Goal: Register for event/course: Sign up to attend an event or enroll in a course

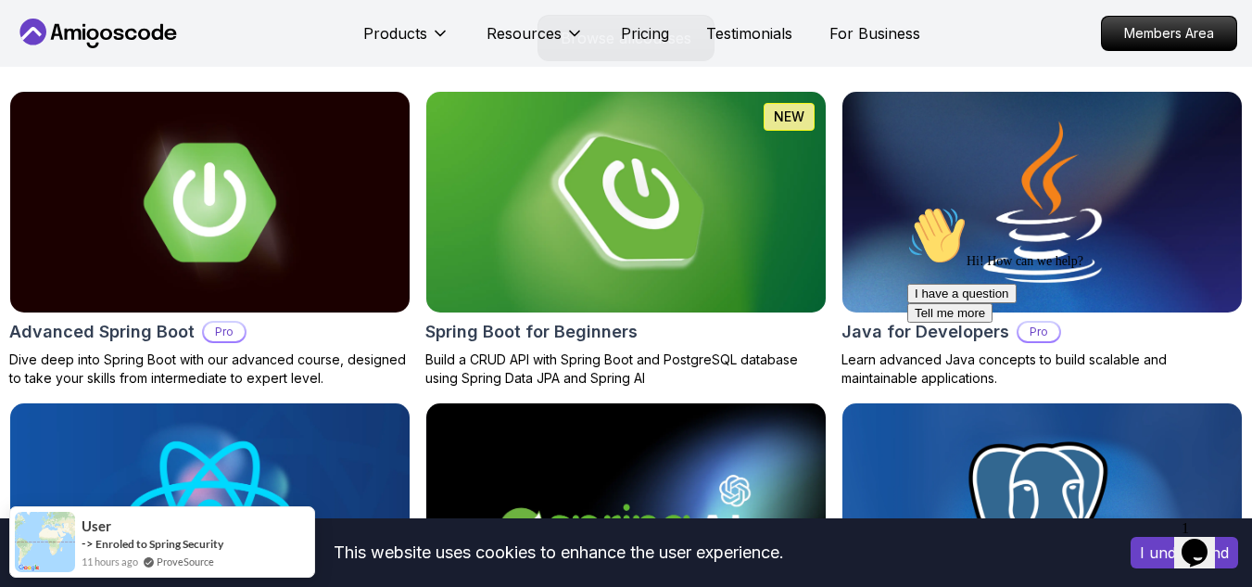
scroll to position [1946, 0]
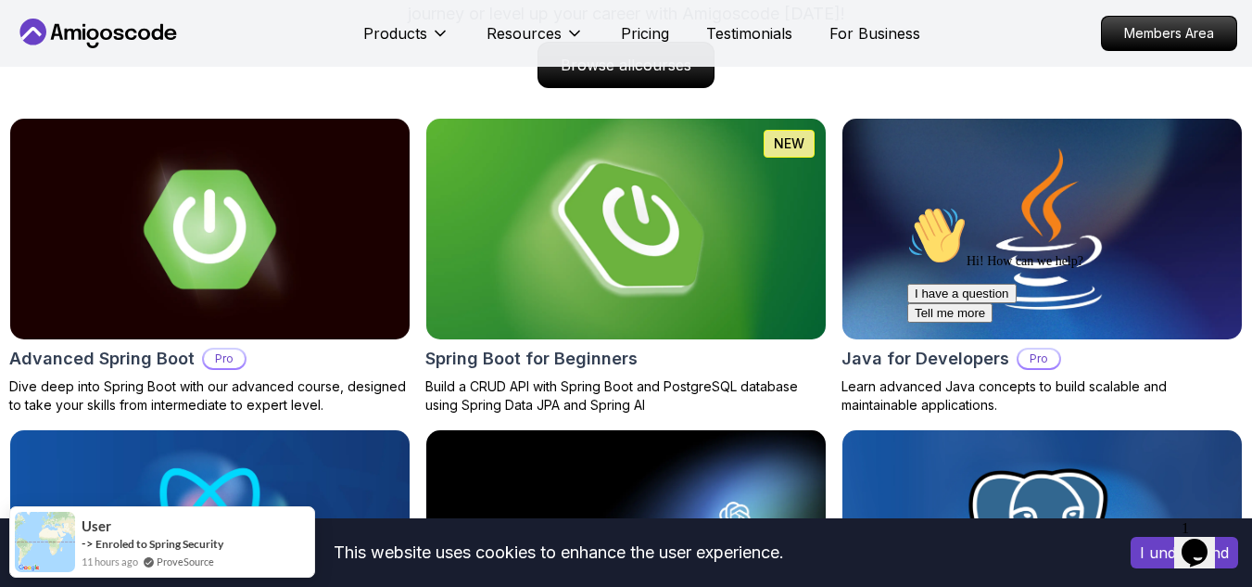
click at [665, 260] on img at bounding box center [626, 229] width 420 height 232
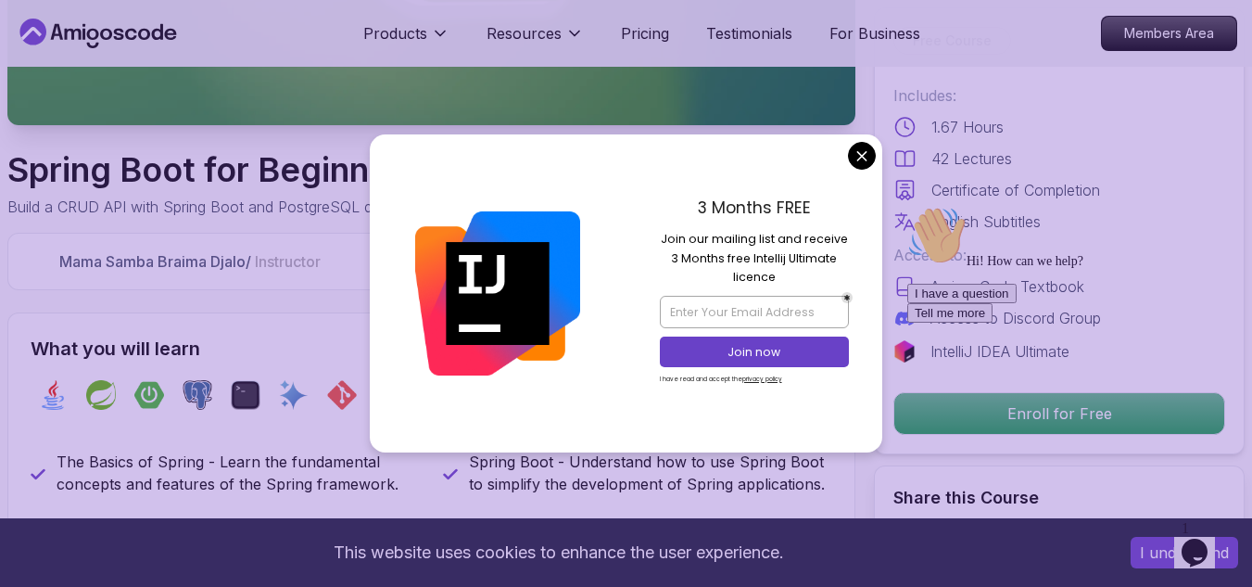
scroll to position [556, 0]
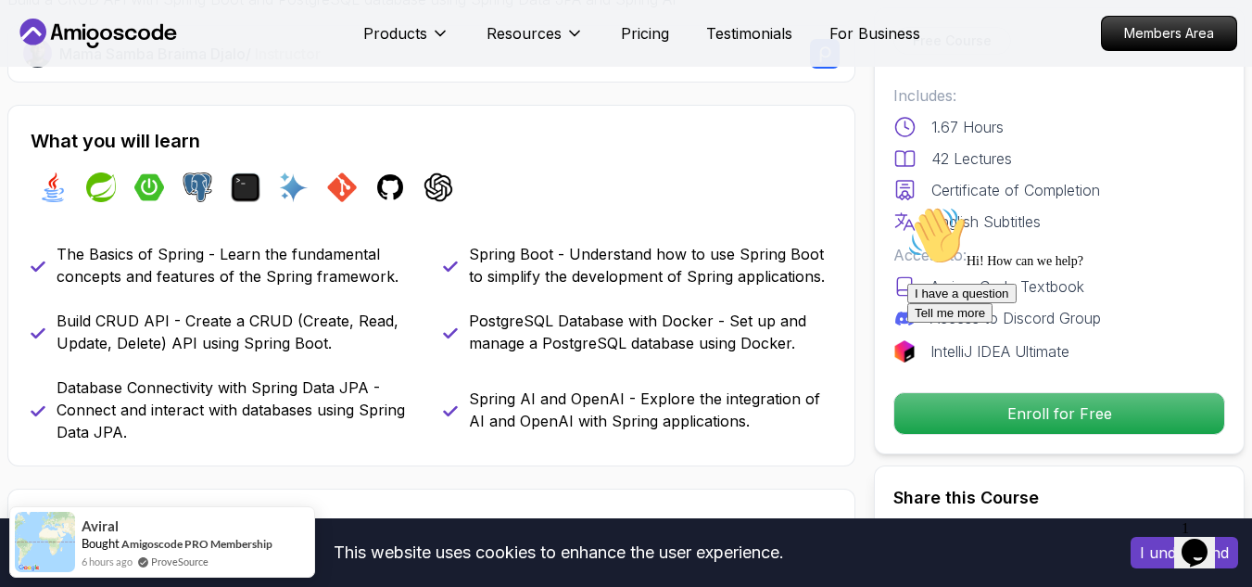
scroll to position [741, 0]
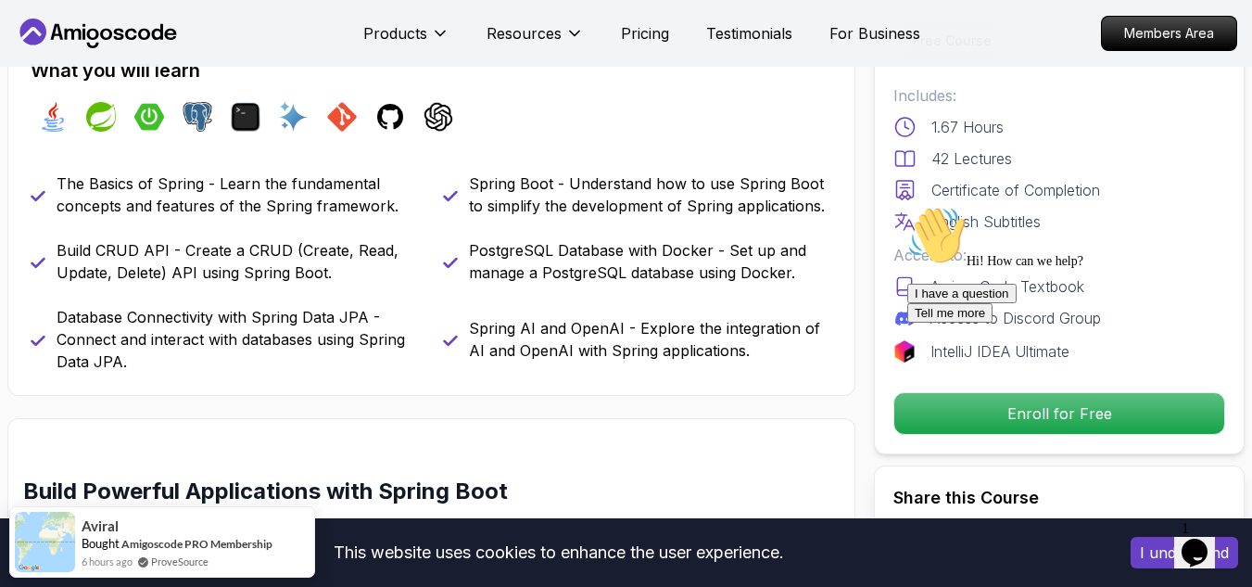
click at [1045, 323] on div "I have a question Tell me more" at bounding box center [1074, 303] width 334 height 39
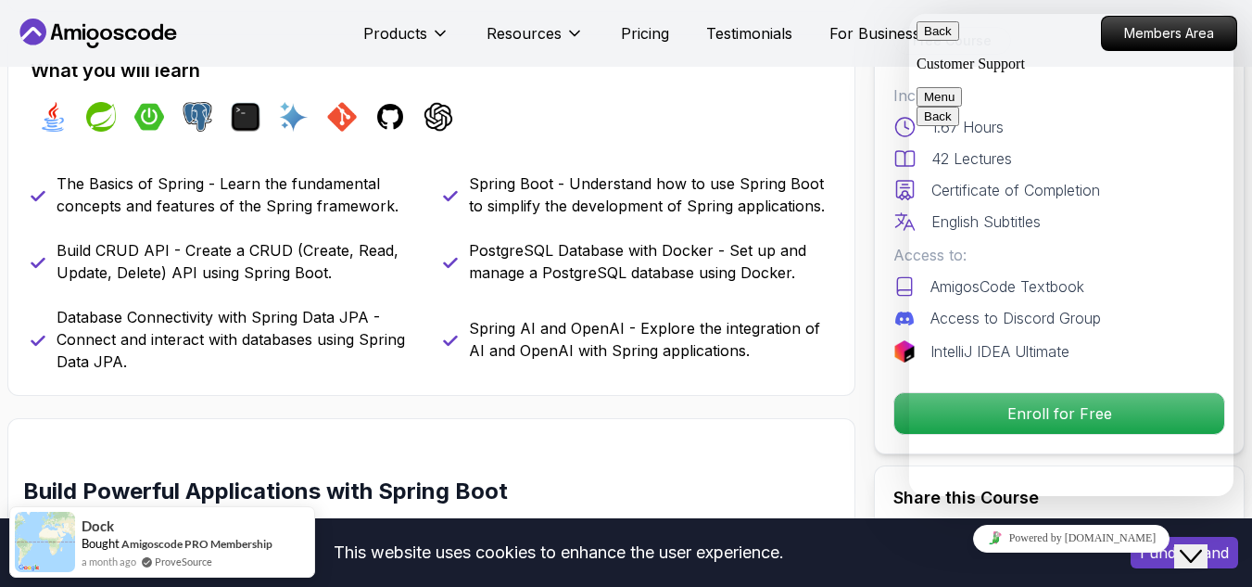
click at [757, 83] on div "What you will learn java spring spring-boot postgres terminal ai git github cha…" at bounding box center [432, 99] width 802 height 85
click at [942, 41] on button "Back" at bounding box center [938, 30] width 43 height 19
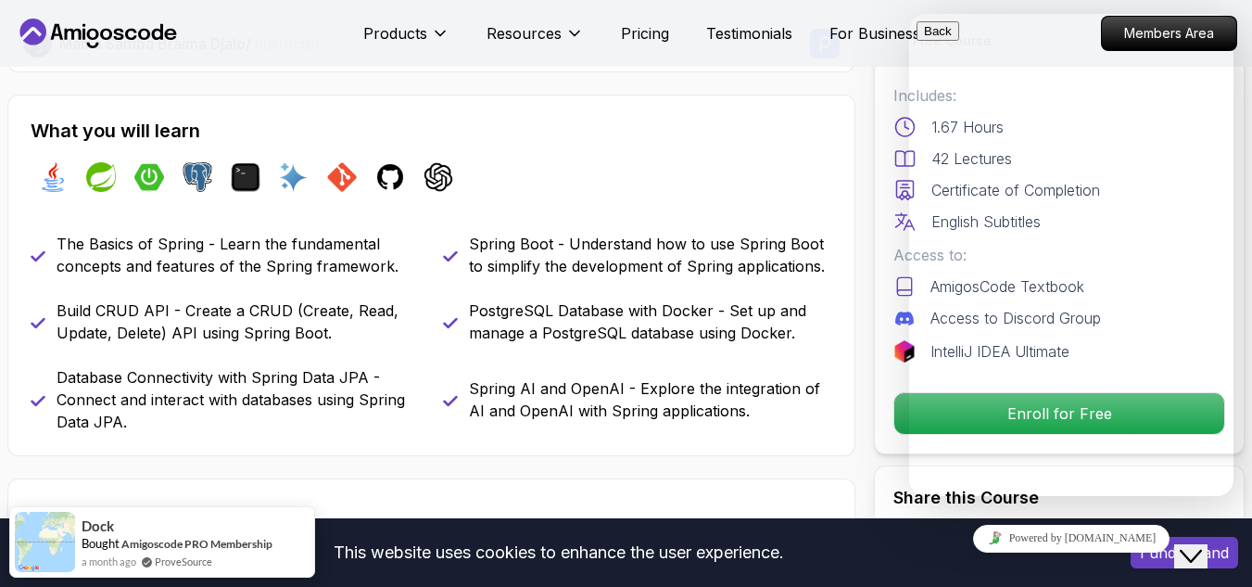
scroll to position [649, 0]
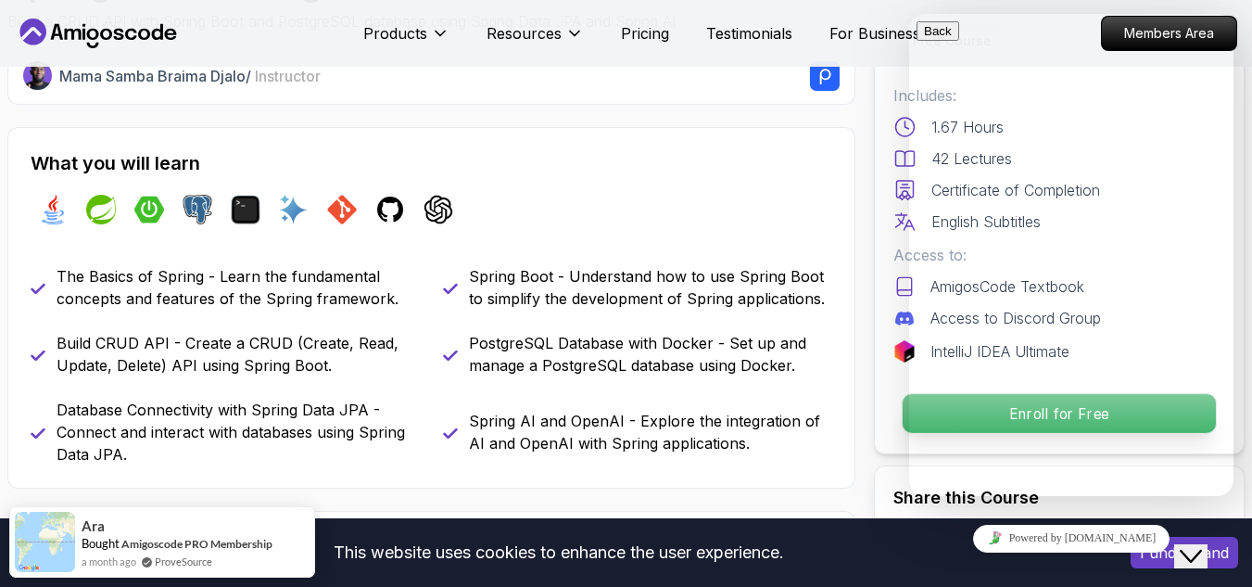
click at [903, 411] on p "Enroll for Free" at bounding box center [1059, 413] width 313 height 39
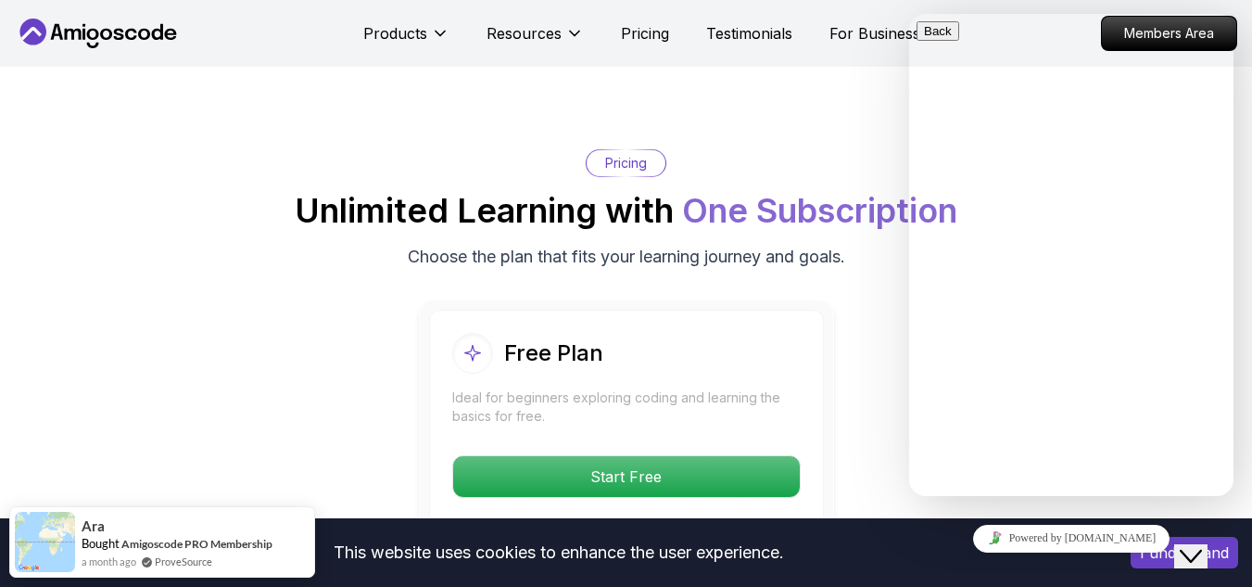
scroll to position [3680, 0]
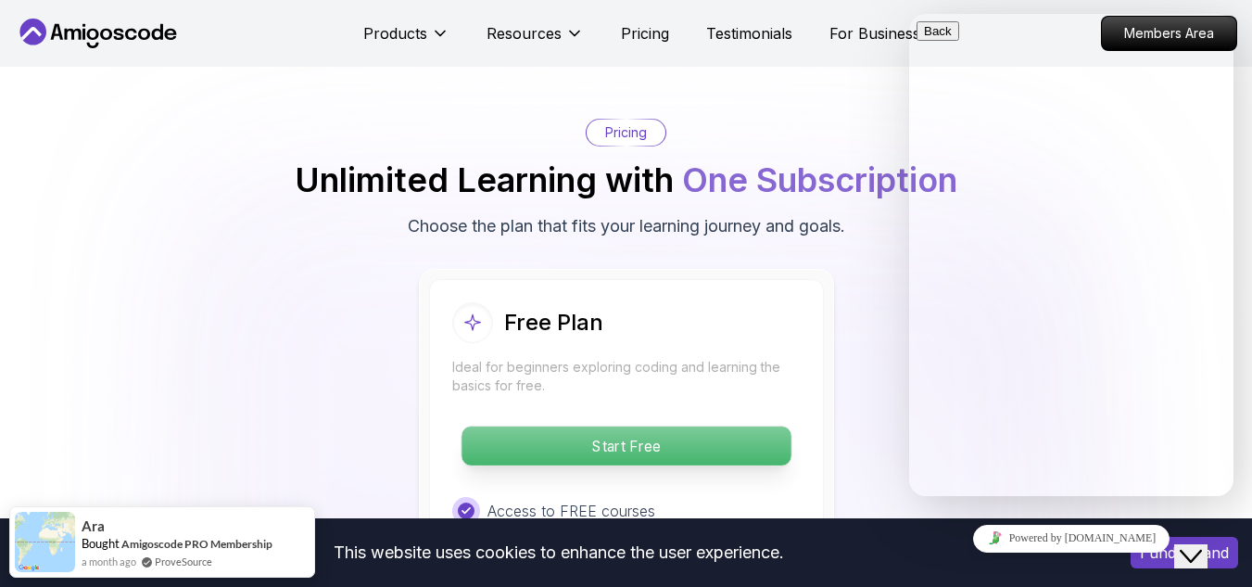
click at [679, 445] on p "Start Free" at bounding box center [626, 445] width 329 height 39
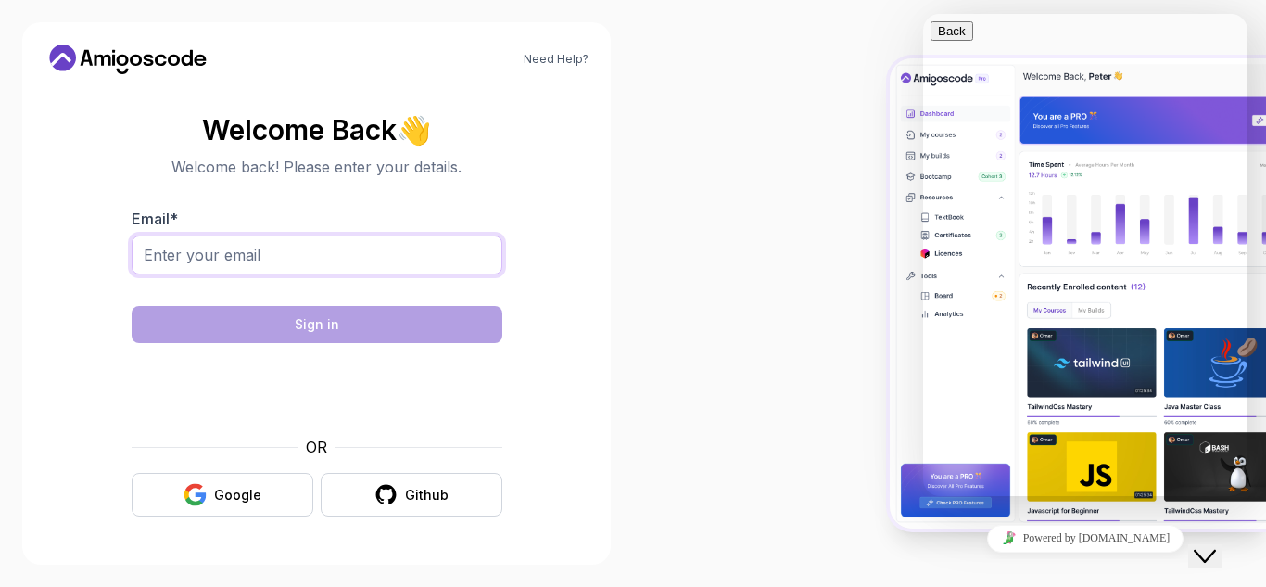
click at [270, 235] on input "Email *" at bounding box center [317, 254] width 371 height 39
type input "[EMAIL_ADDRESS][DOMAIN_NAME]"
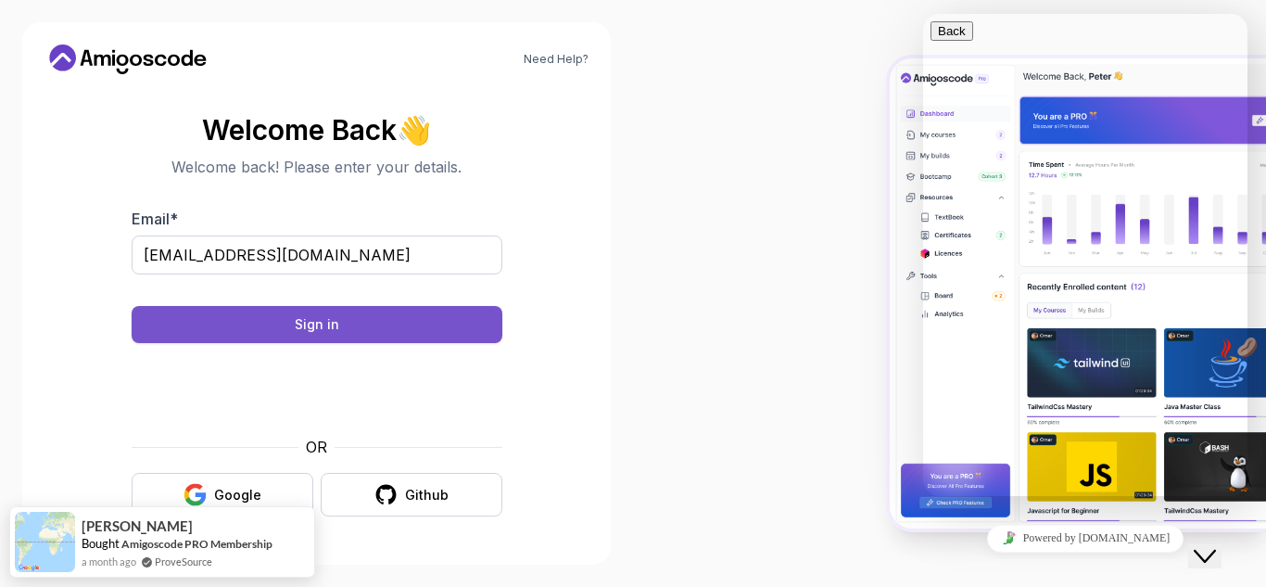
click at [373, 325] on button "Sign in" at bounding box center [317, 324] width 371 height 37
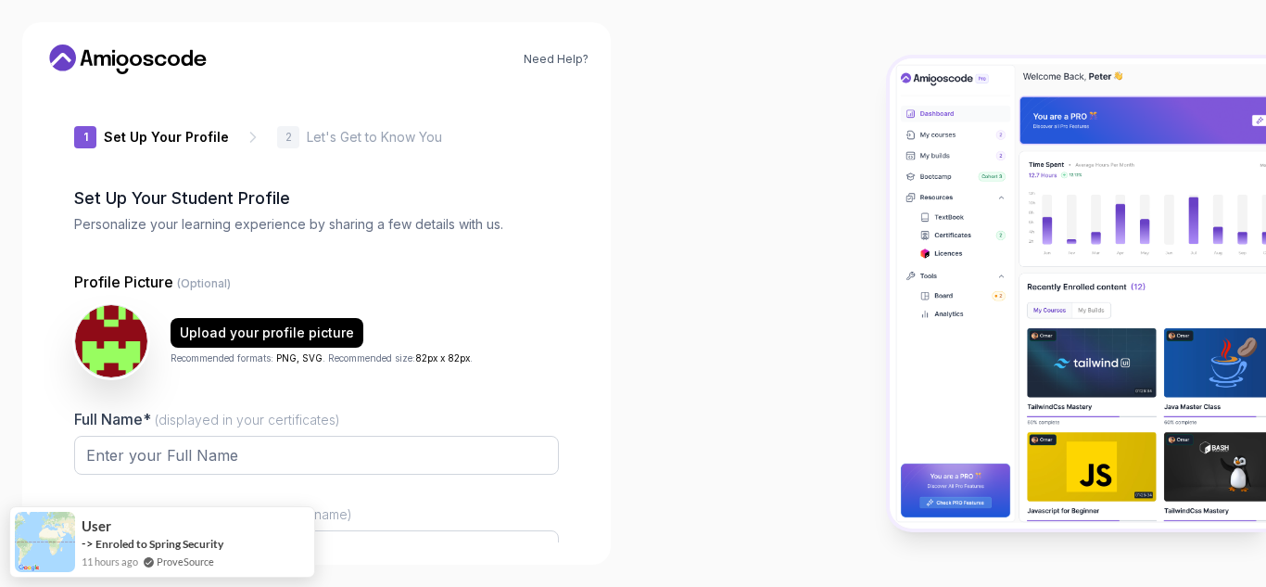
type input "zippyjackal0393a"
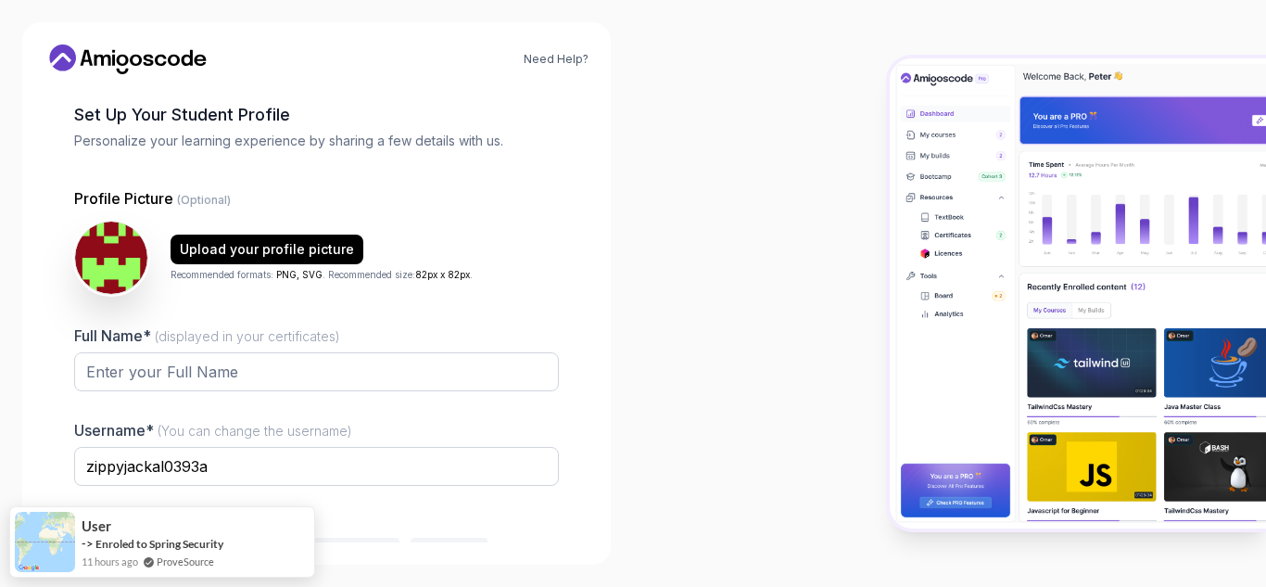
scroll to position [185, 0]
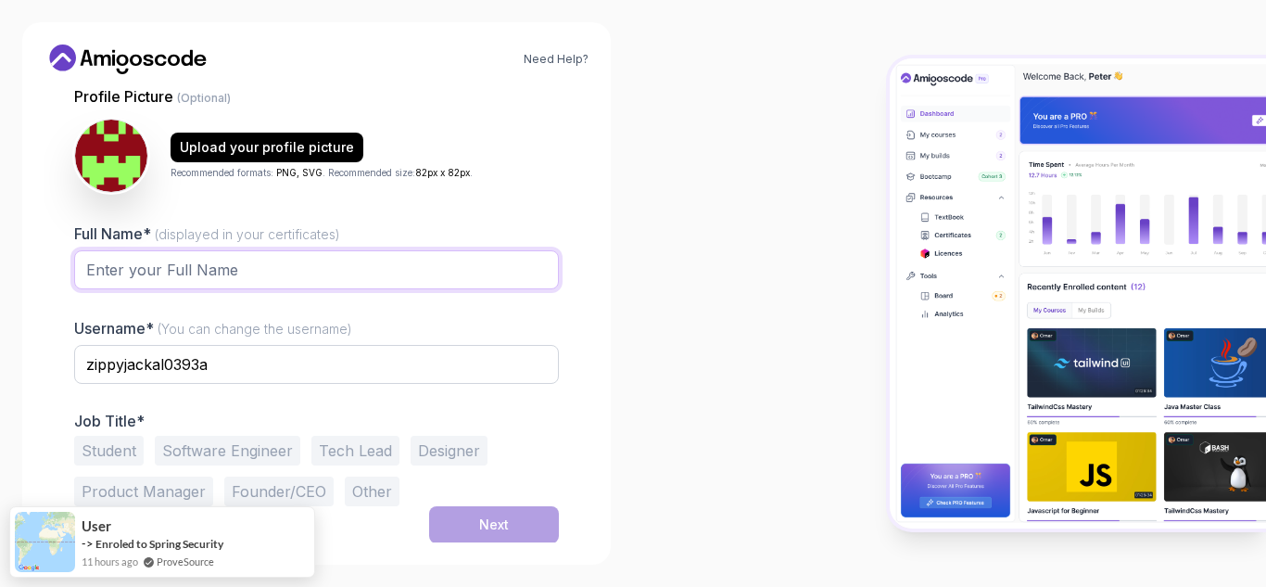
click at [261, 262] on input "Full Name* (displayed in your certificates)" at bounding box center [316, 269] width 485 height 39
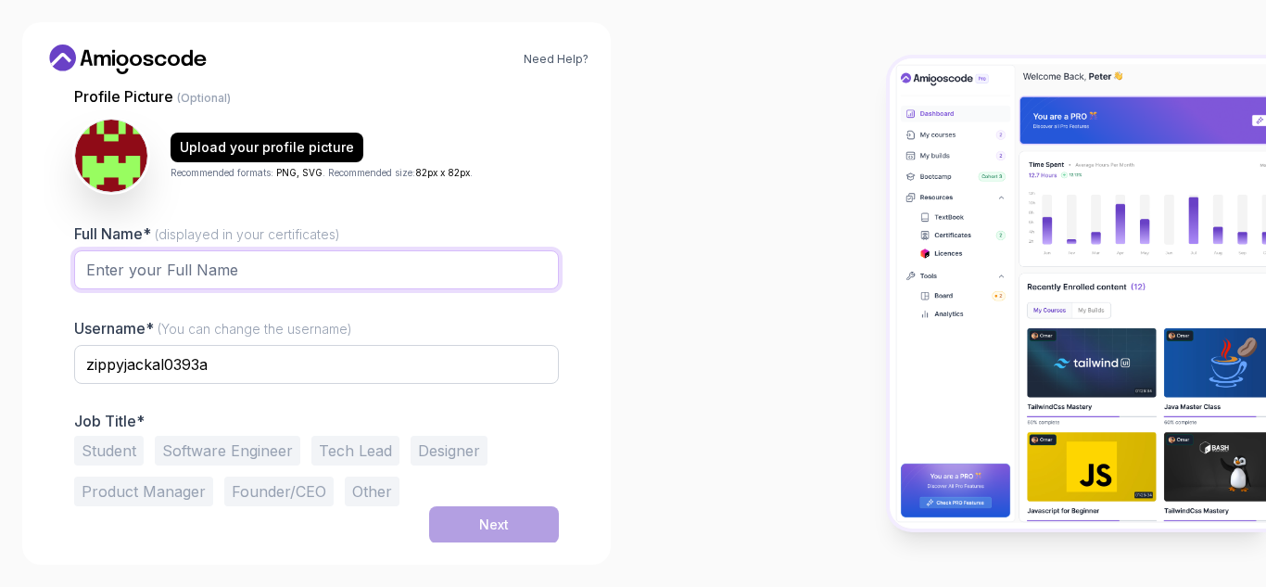
type input "Vikas S S"
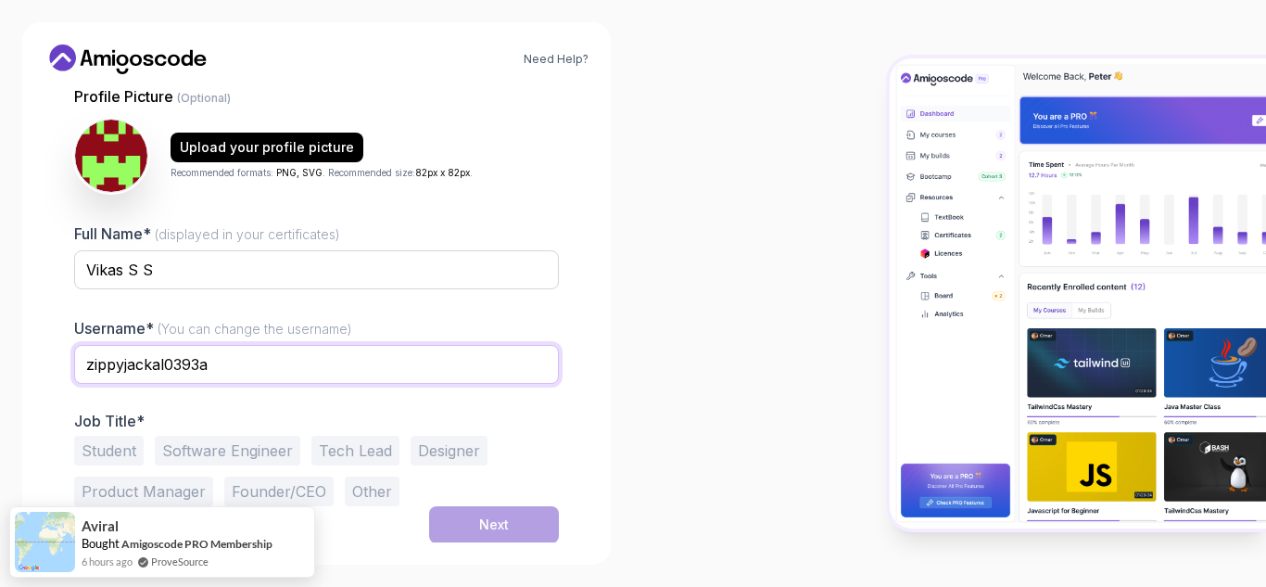
drag, startPoint x: 217, startPoint y: 366, endPoint x: 80, endPoint y: 352, distance: 137.9
click at [80, 352] on input "zippyjackal0393a" at bounding box center [316, 364] width 485 height 39
type input "simplyTobi2002"
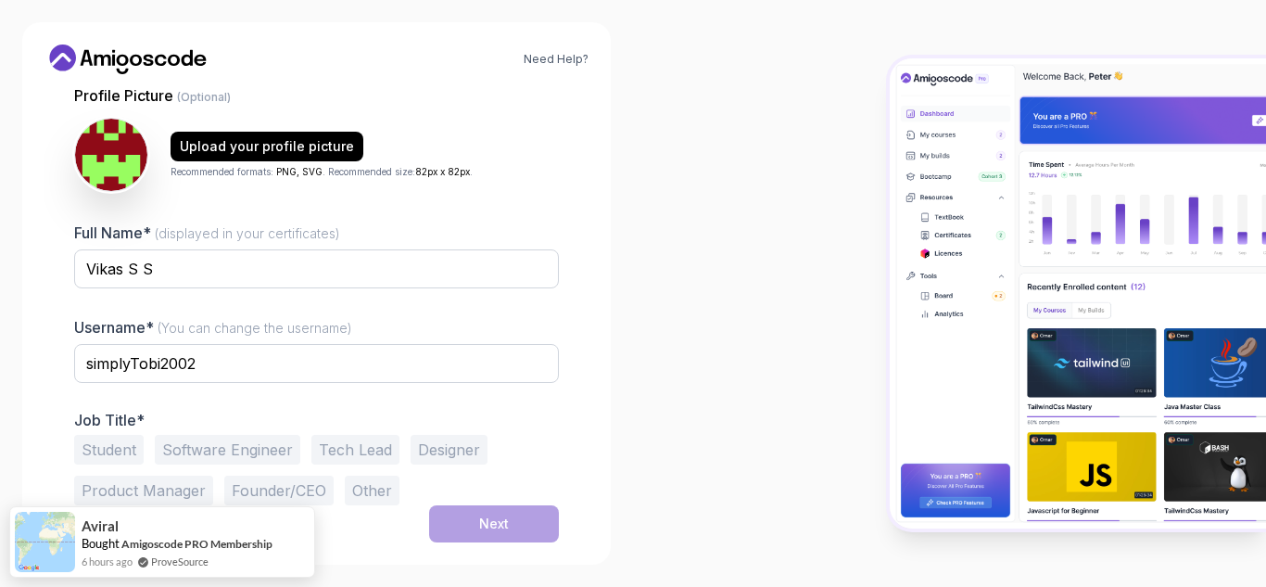
click at [598, 385] on div "Need Help? 1 Set Up Your Profile 1 Set Up Your Profile 2 Let's Get to Know You …" at bounding box center [316, 293] width 588 height 542
click at [202, 456] on button "Software Engineer" at bounding box center [227, 450] width 145 height 30
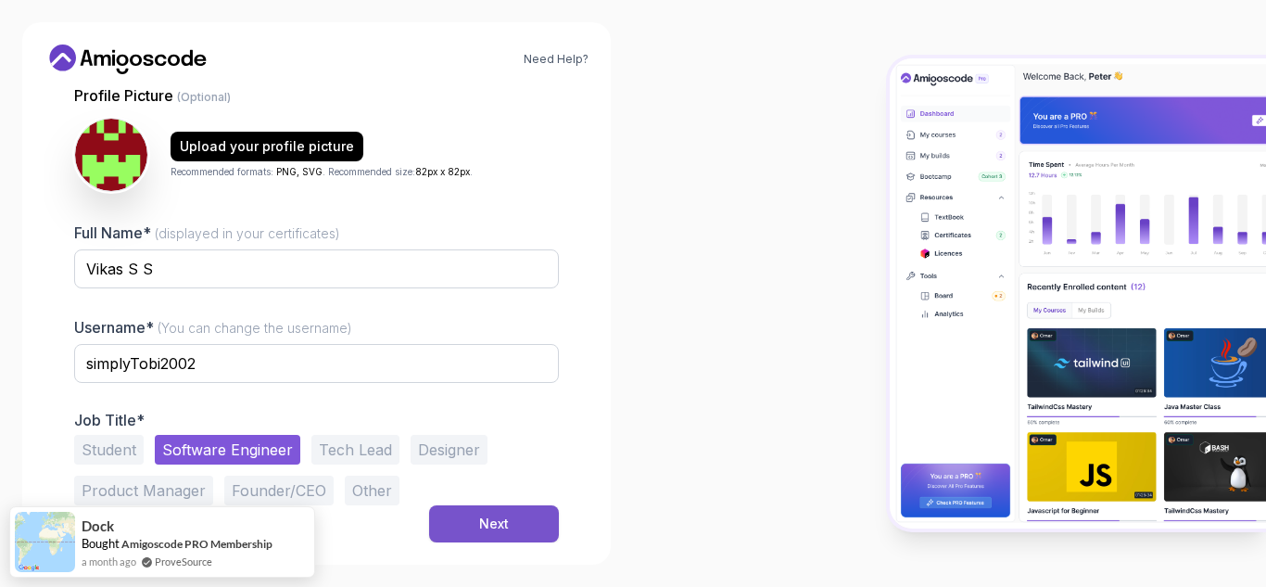
click at [499, 540] on button "Next" at bounding box center [494, 523] width 130 height 37
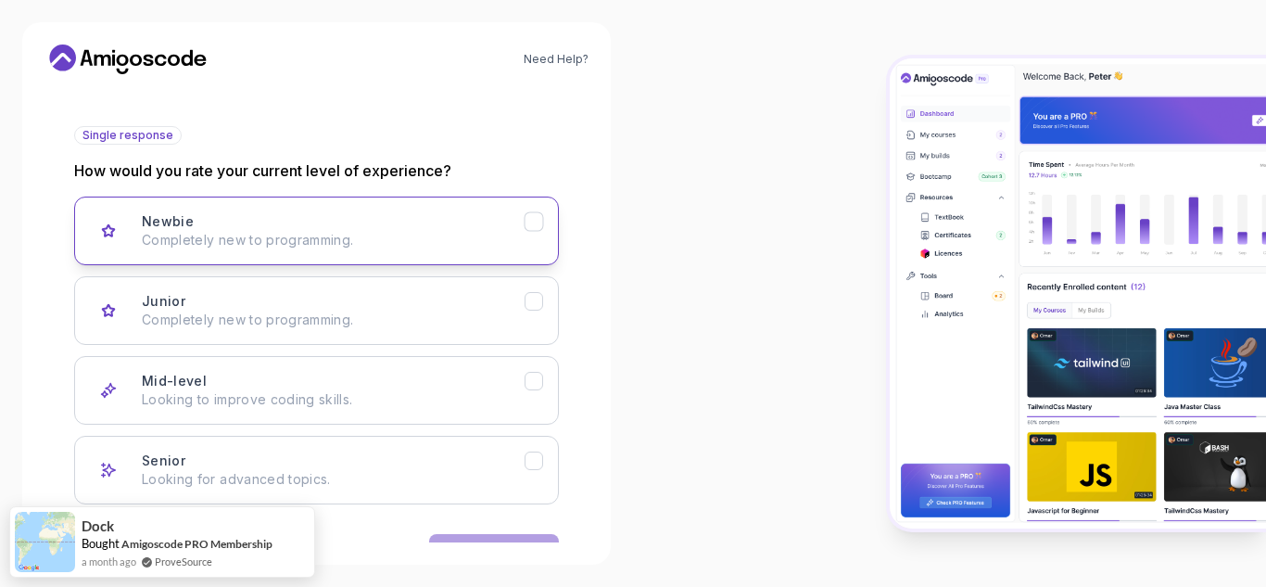
click at [372, 241] on p "Completely new to programming." at bounding box center [333, 240] width 383 height 19
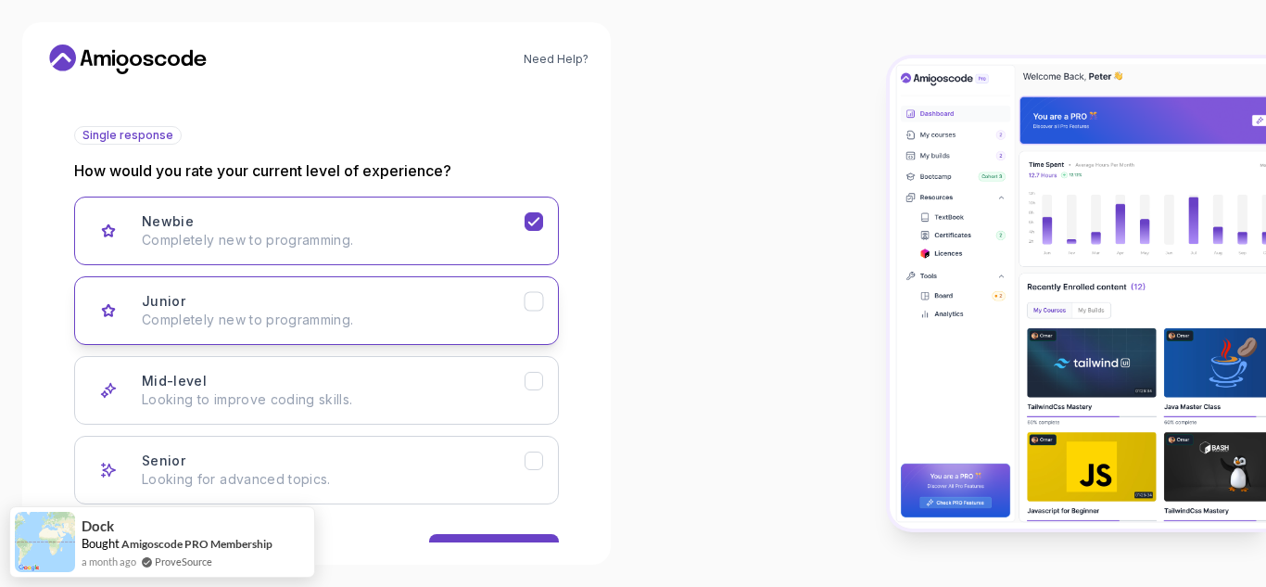
click at [407, 321] on p "Completely new to programming." at bounding box center [333, 319] width 383 height 19
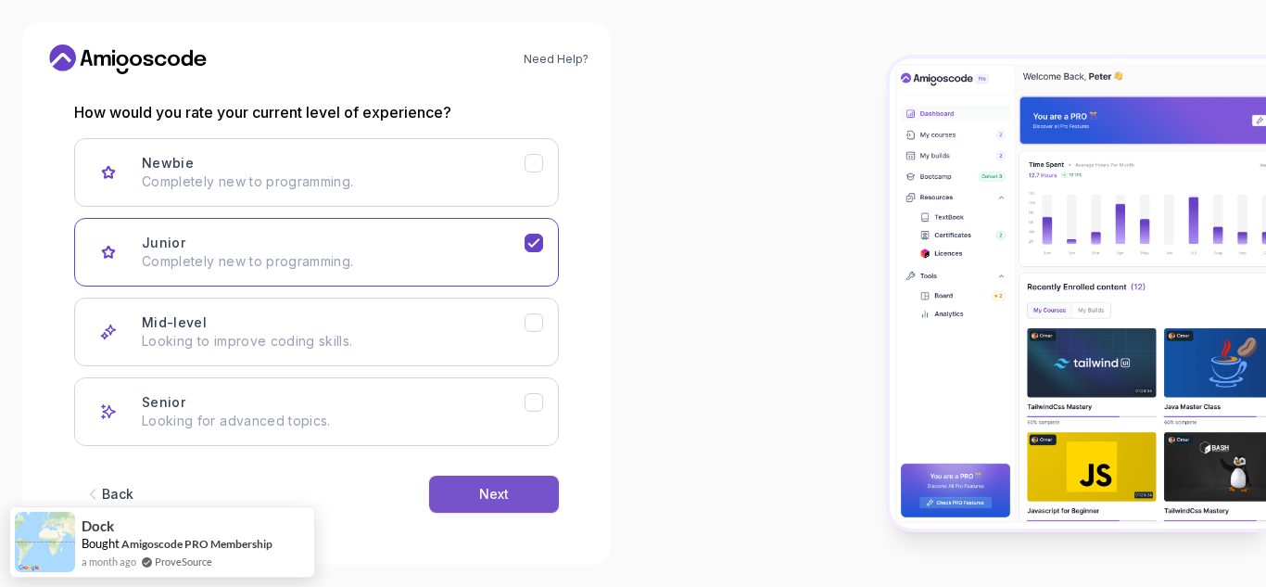
click at [501, 508] on button "Next" at bounding box center [494, 493] width 130 height 37
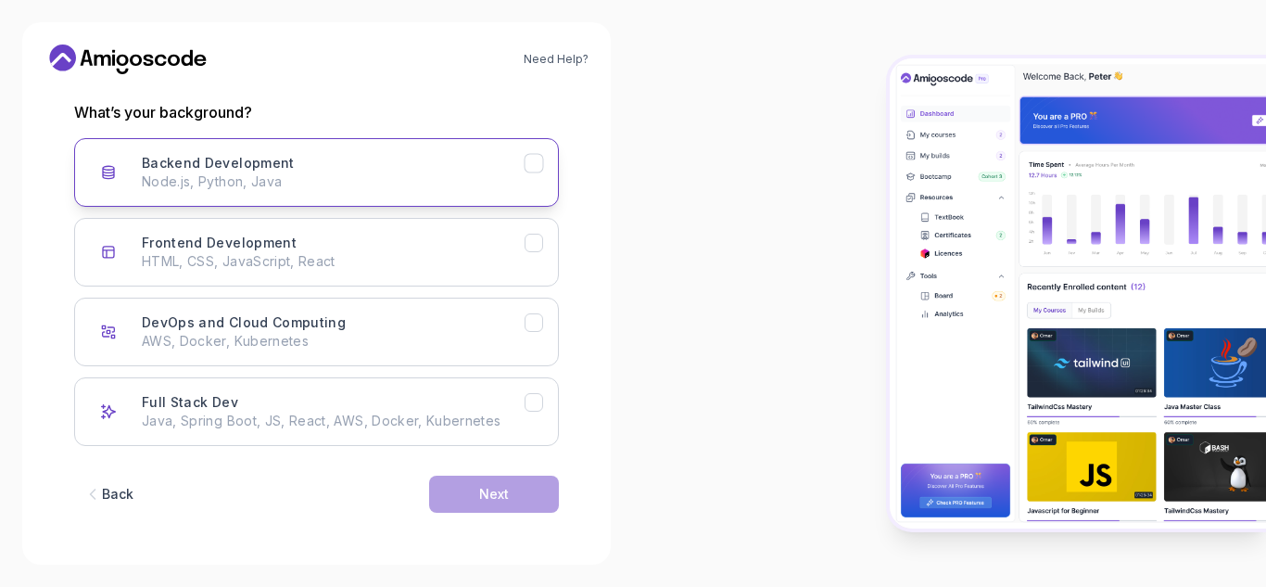
click at [345, 193] on button "Backend Development Node.js, Python, Java" at bounding box center [316, 172] width 485 height 69
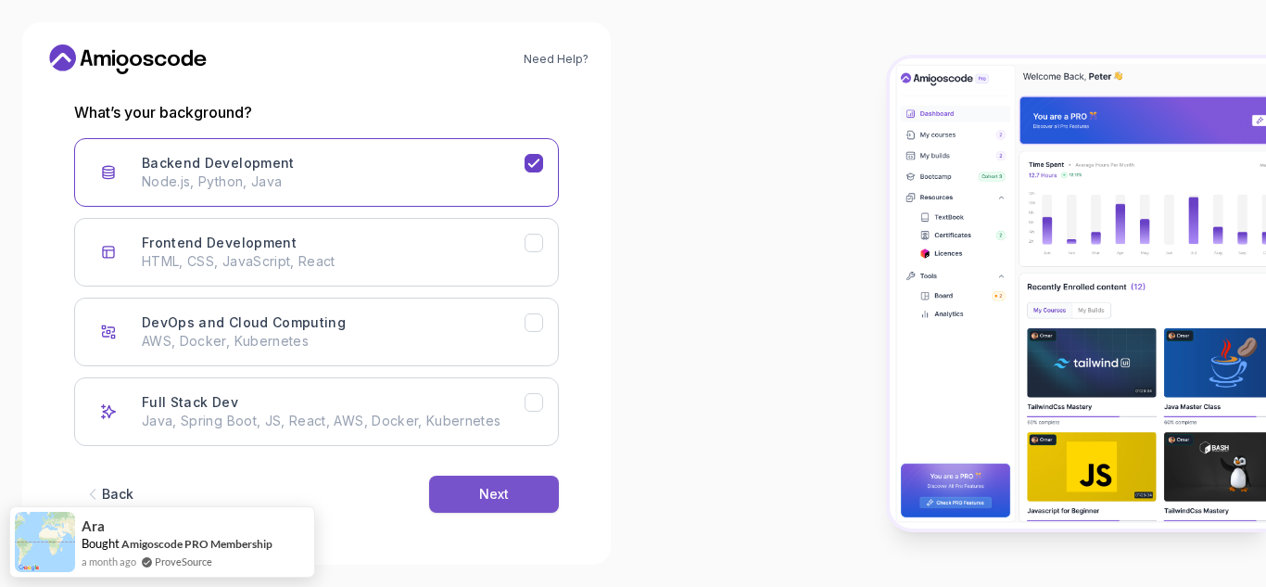
click at [467, 495] on button "Next" at bounding box center [494, 493] width 130 height 37
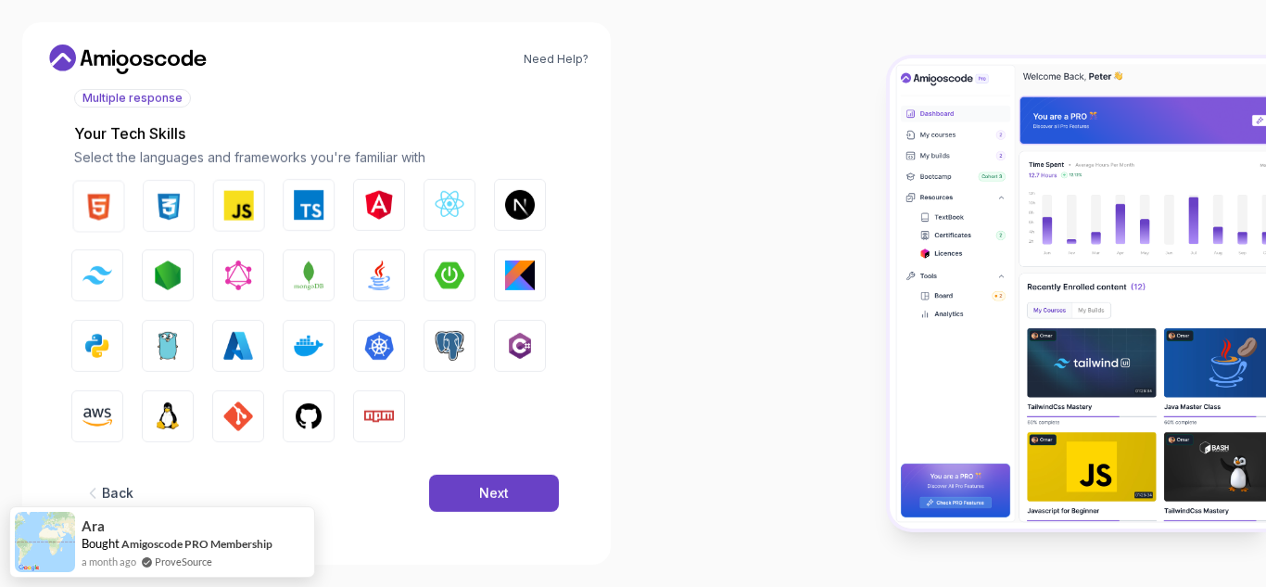
scroll to position [222, 0]
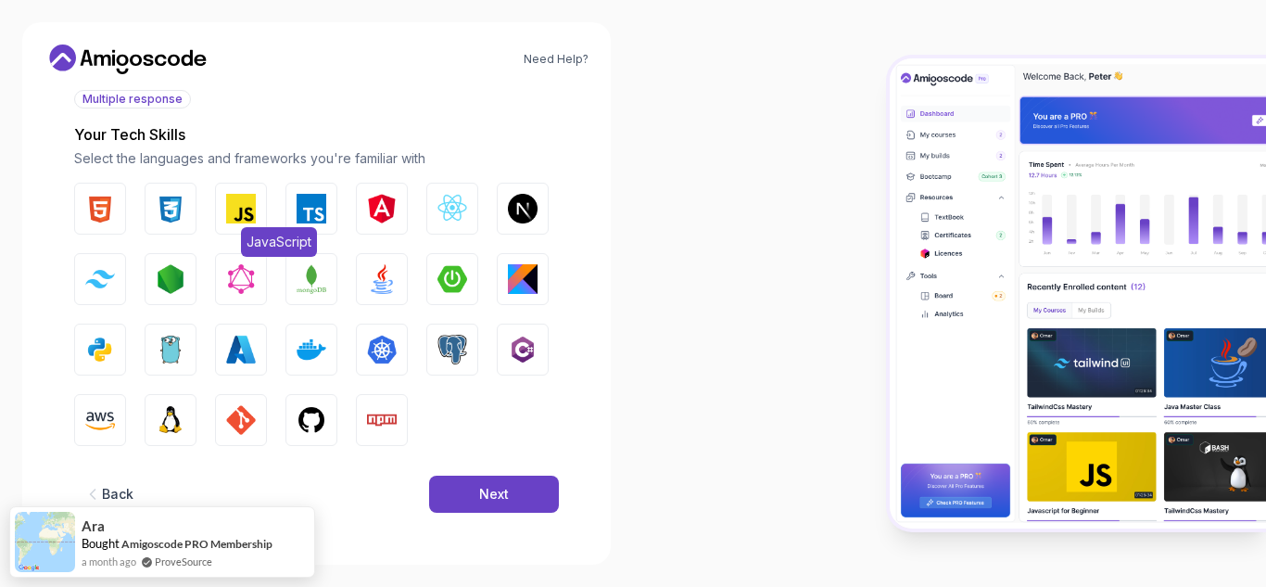
click at [247, 205] on img "button" at bounding box center [241, 209] width 30 height 30
click at [449, 270] on img "button" at bounding box center [452, 279] width 30 height 30
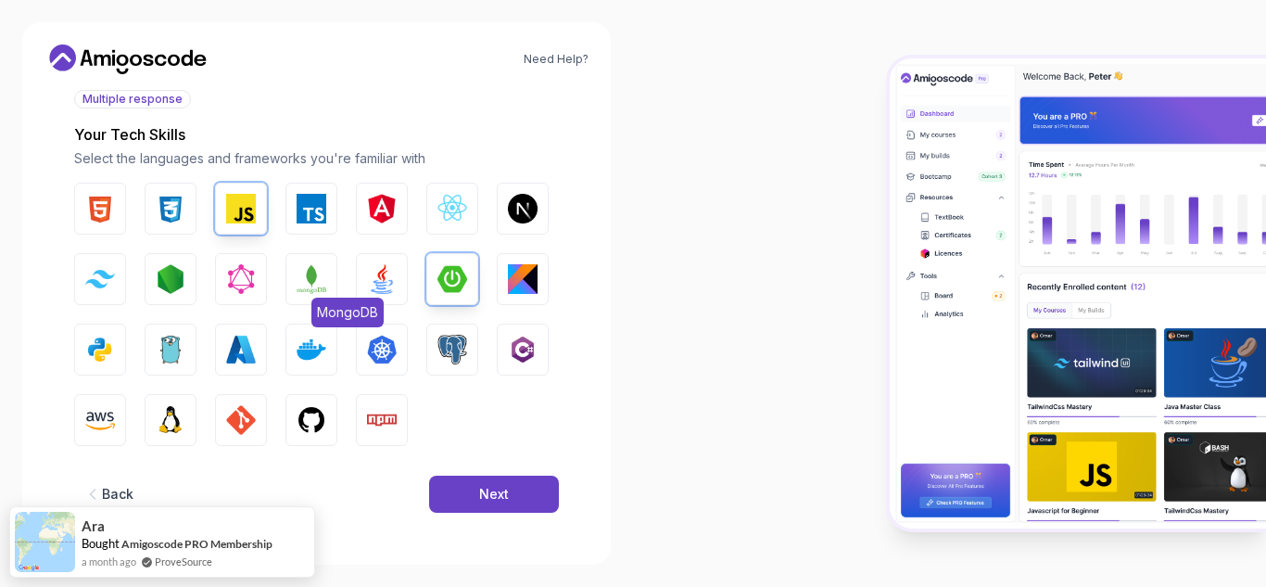
click at [295, 265] on button "MongoDB" at bounding box center [311, 279] width 52 height 52
click at [369, 281] on img "button" at bounding box center [382, 279] width 30 height 30
drag, startPoint x: 182, startPoint y: 214, endPoint x: 171, endPoint y: 214, distance: 11.1
click at [181, 214] on img "button" at bounding box center [171, 209] width 30 height 30
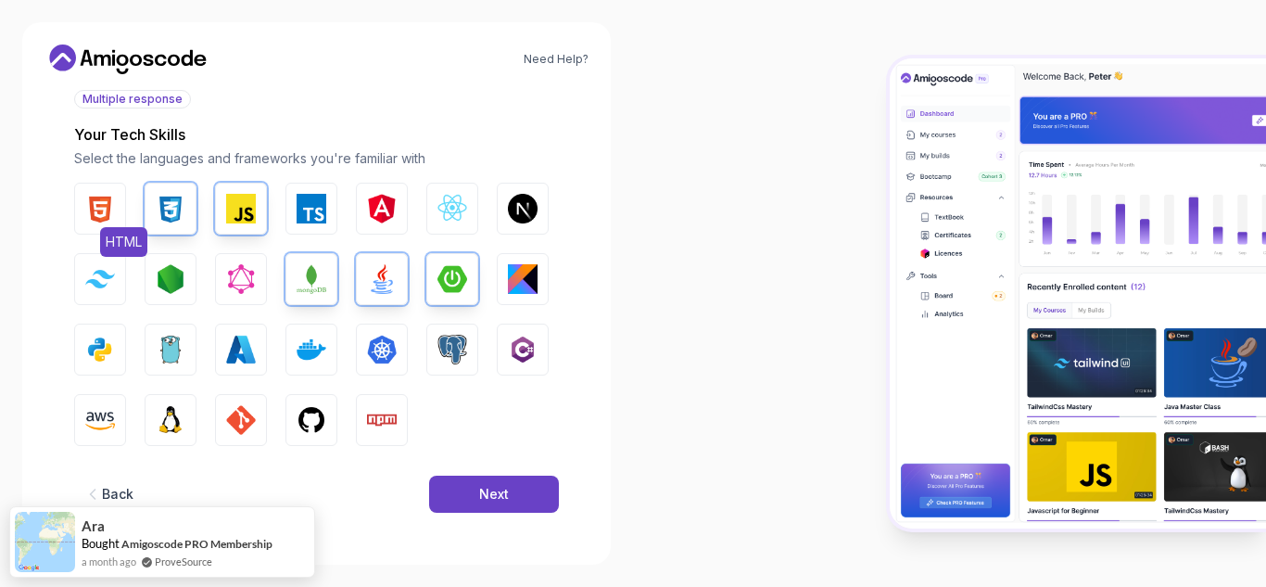
click at [78, 214] on button "HTML" at bounding box center [100, 209] width 52 height 52
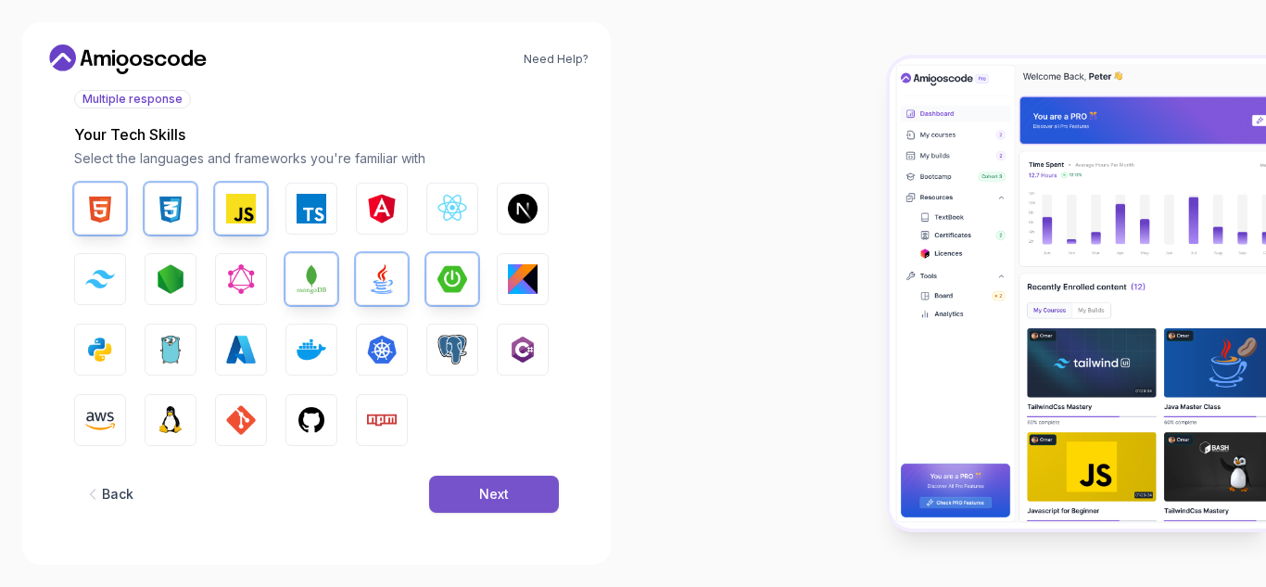
click at [486, 484] on button "Next" at bounding box center [494, 493] width 130 height 37
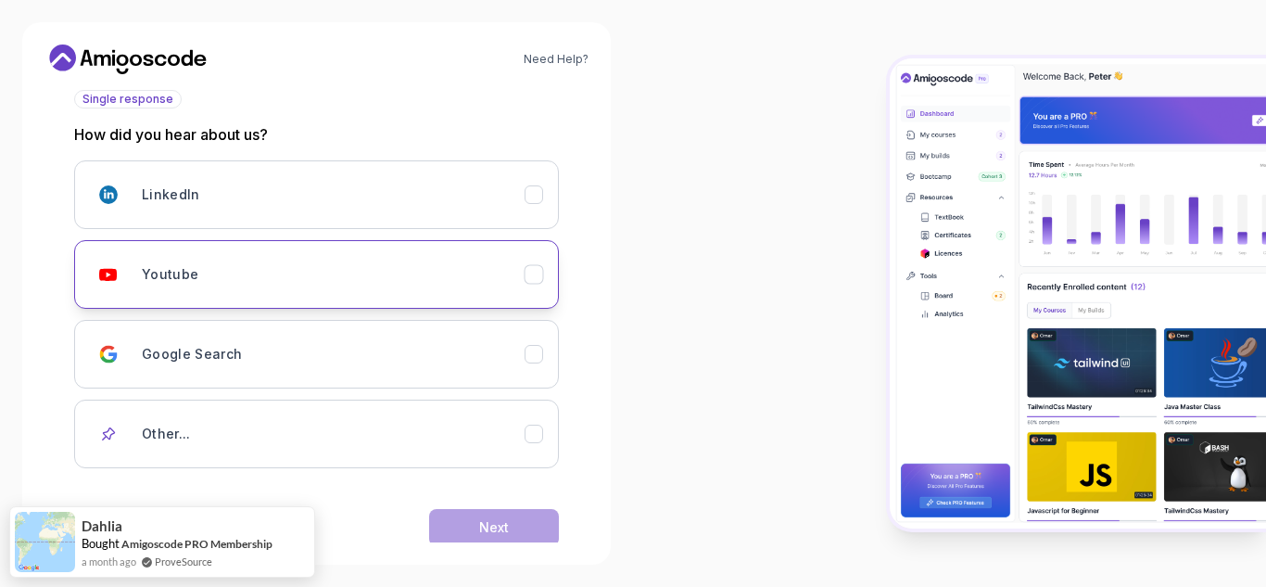
click at [321, 285] on div "Youtube" at bounding box center [333, 274] width 383 height 37
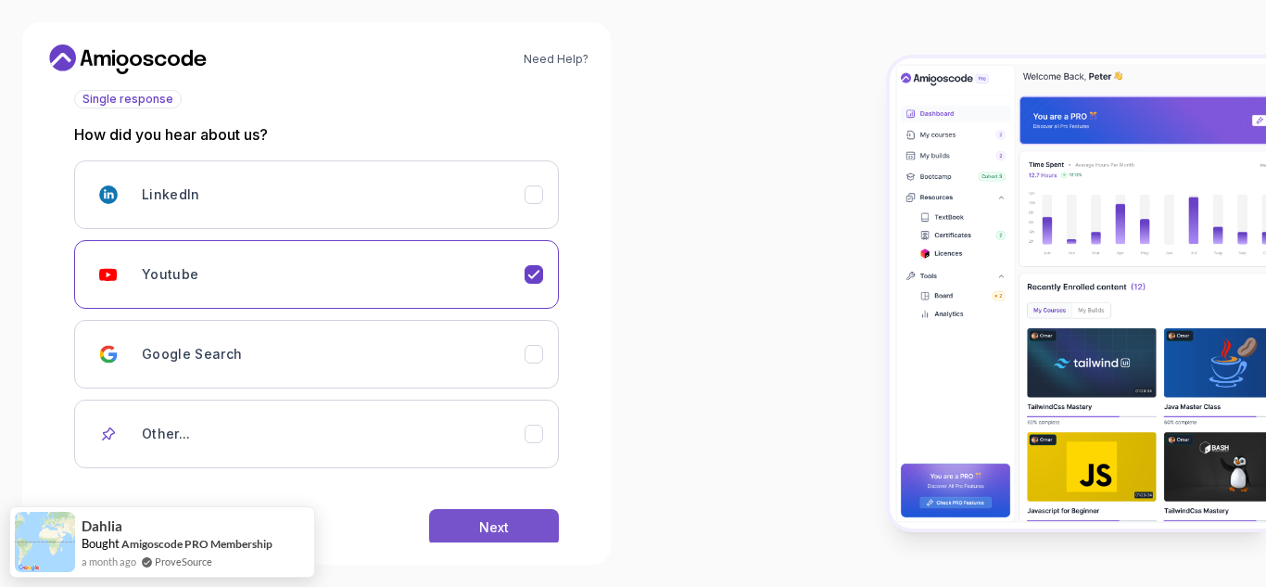
click at [500, 521] on div "Next" at bounding box center [494, 527] width 30 height 19
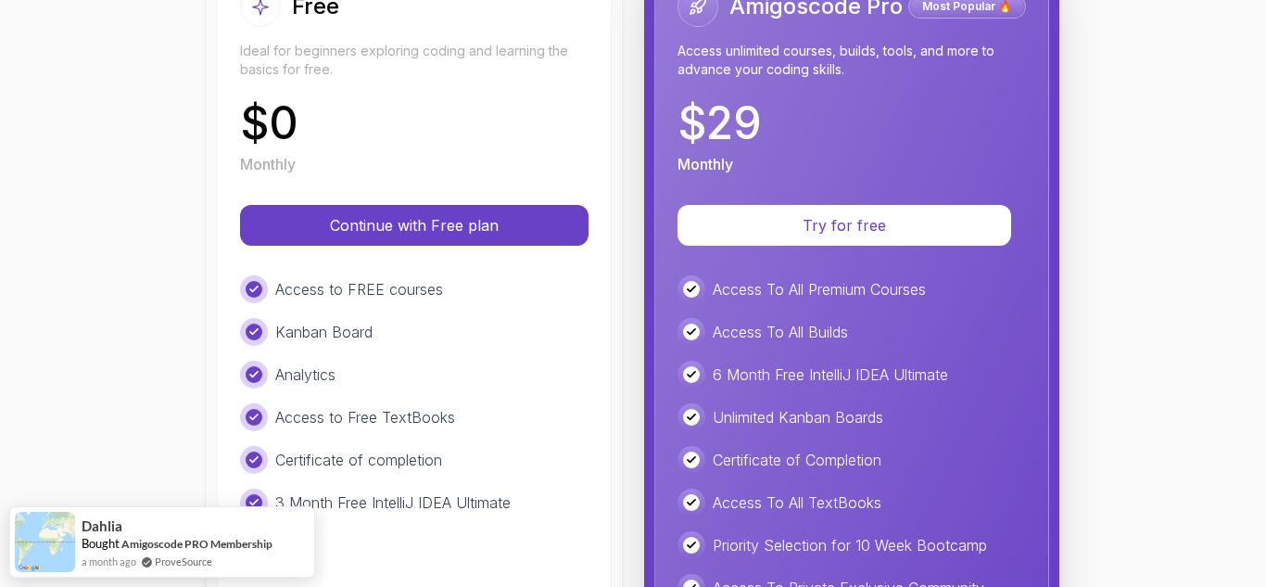
scroll to position [278, 0]
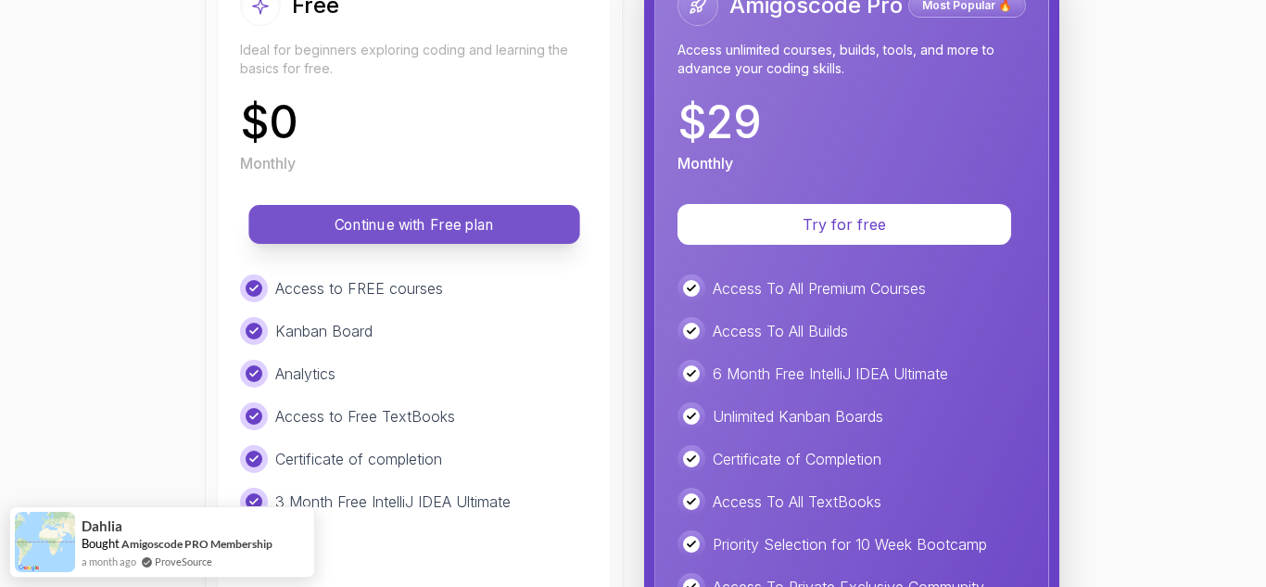
click at [448, 227] on p "Continue with Free plan" at bounding box center [414, 224] width 289 height 21
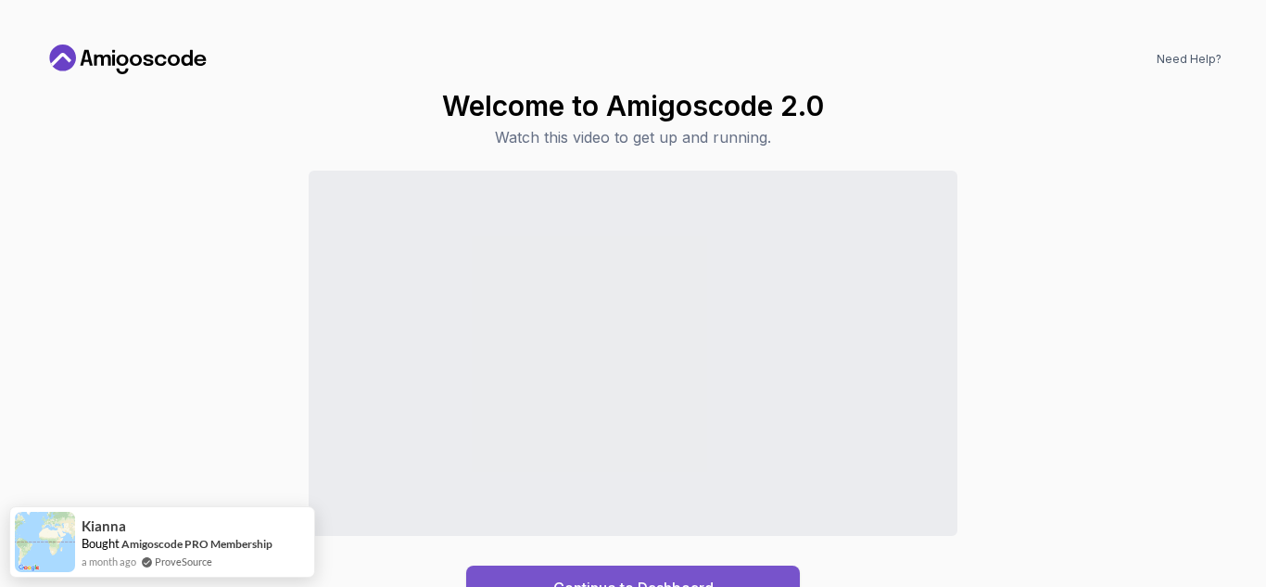
click at [689, 580] on div "Continue to Dashboard" at bounding box center [633, 587] width 160 height 22
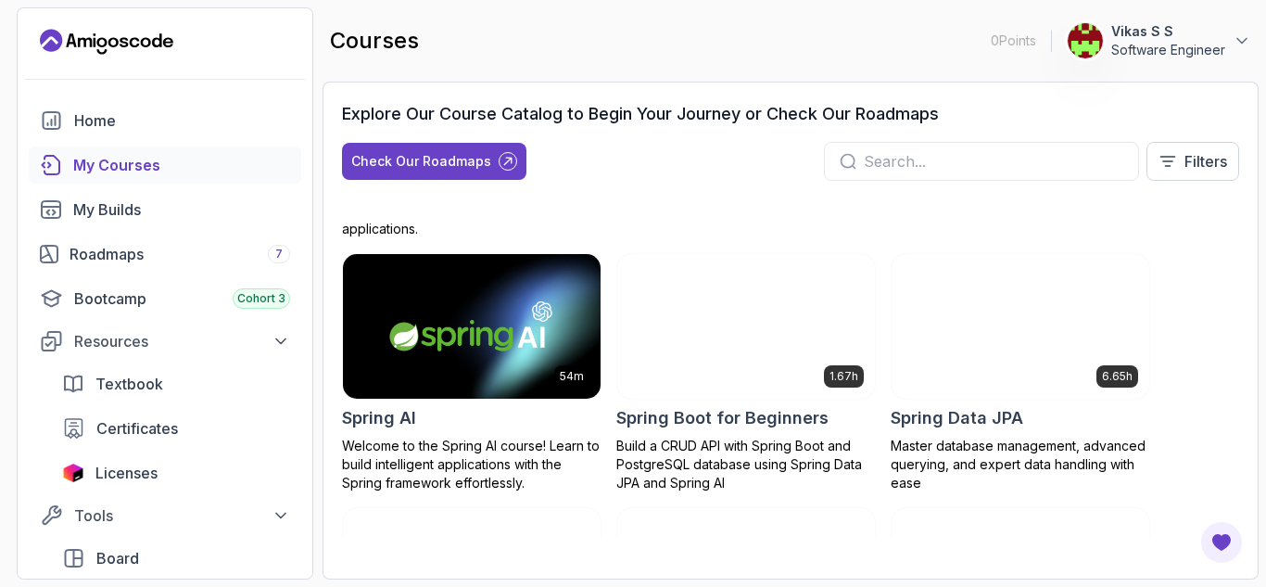
scroll to position [3097, 0]
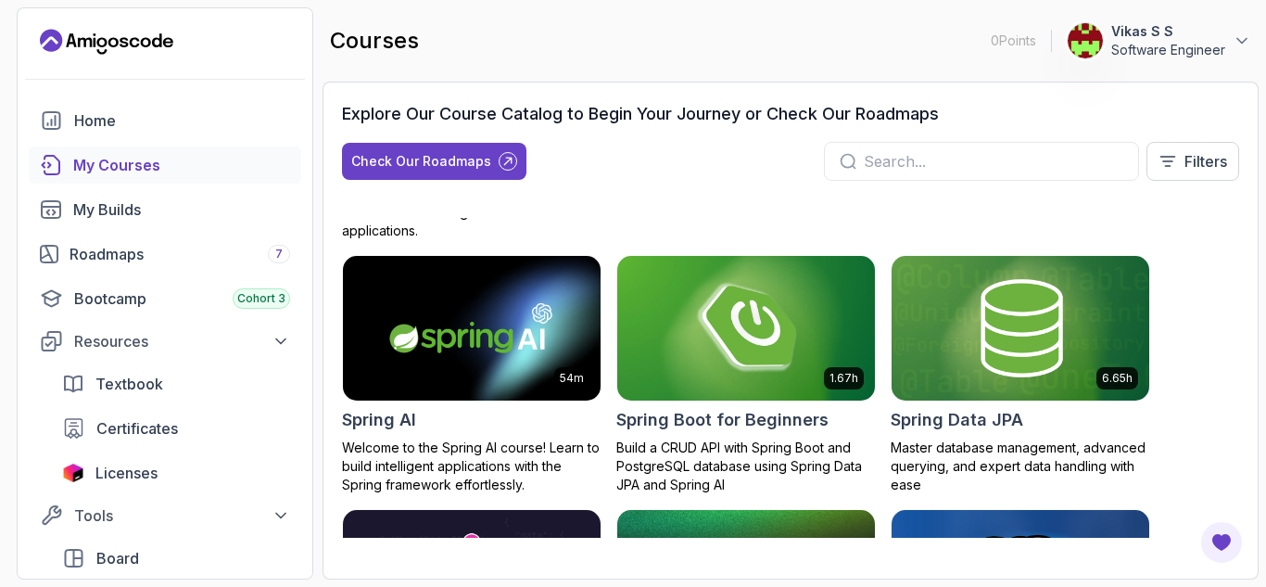
click at [751, 367] on img at bounding box center [746, 327] width 271 height 151
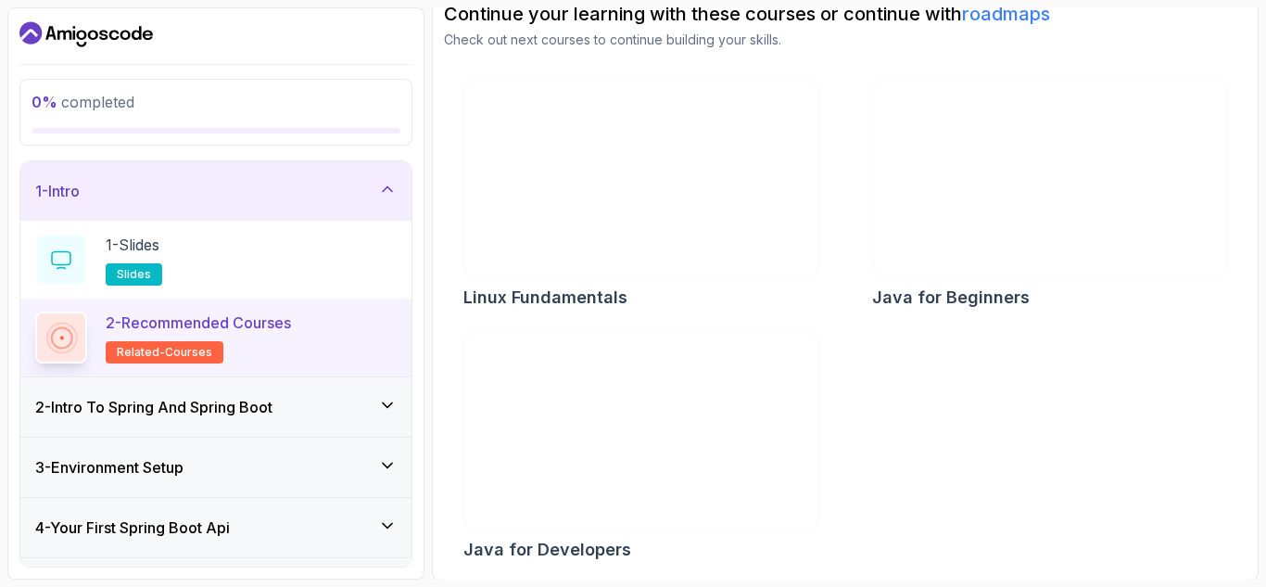
scroll to position [207, 0]
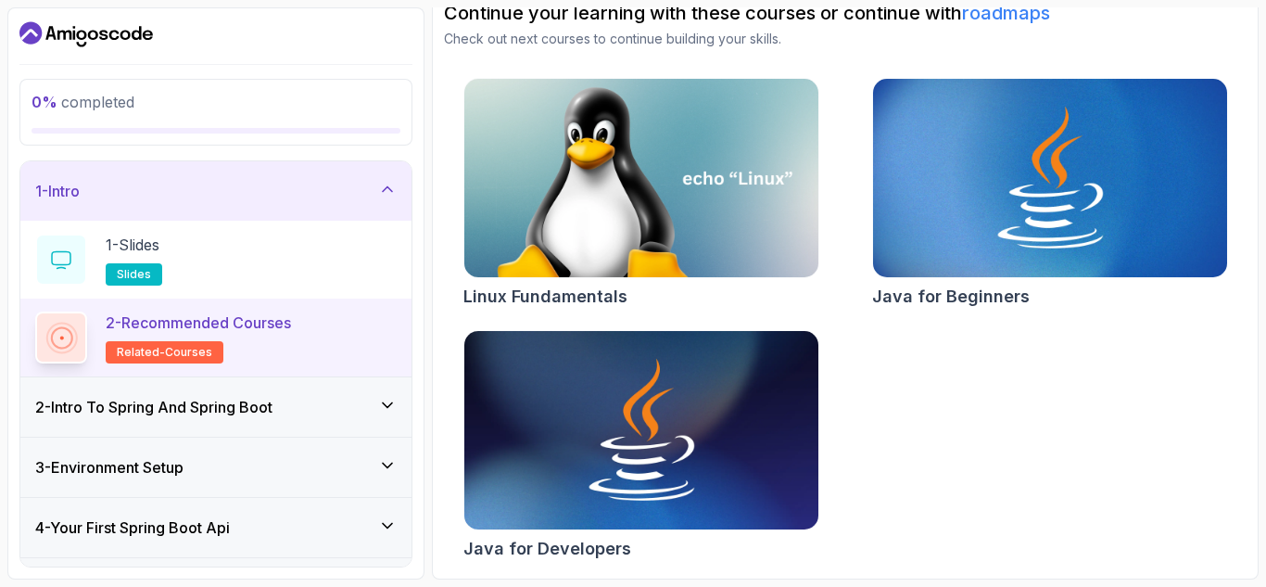
click at [347, 411] on div "2 - Intro To Spring And Spring Boot" at bounding box center [215, 407] width 361 height 22
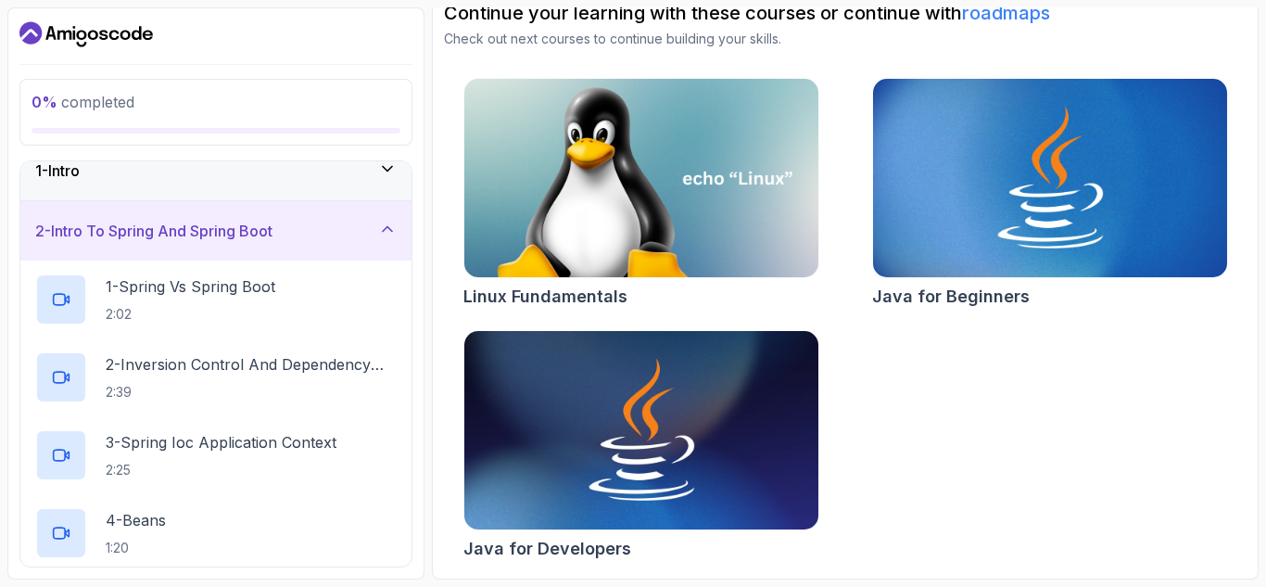
scroll to position [0, 0]
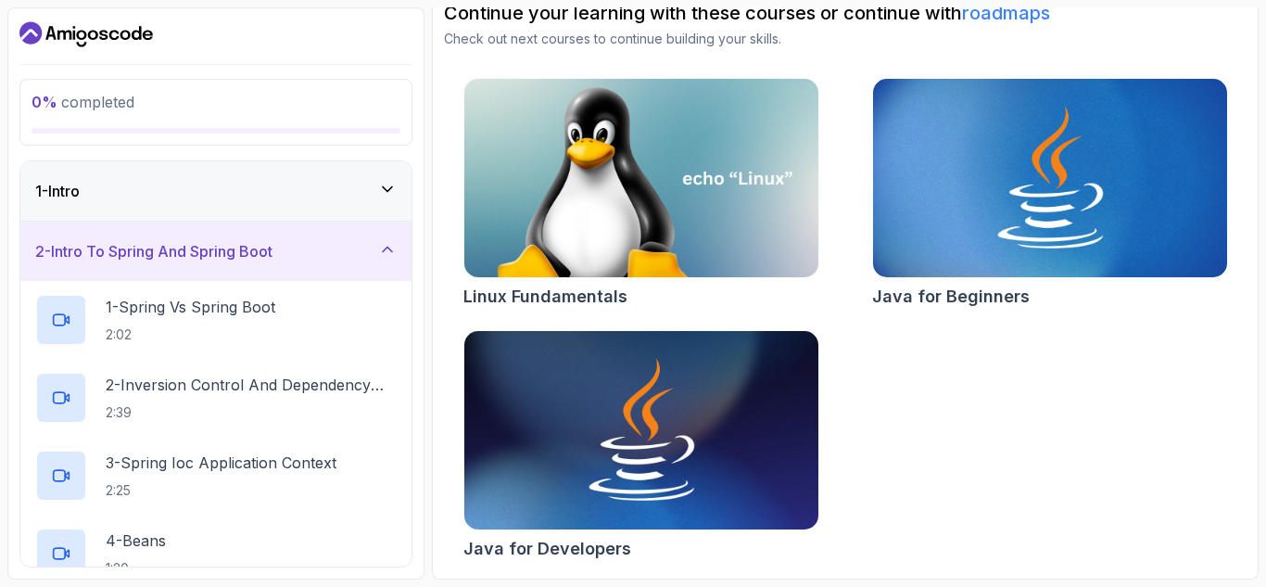
click at [229, 207] on div "1 - Intro" at bounding box center [215, 190] width 391 height 59
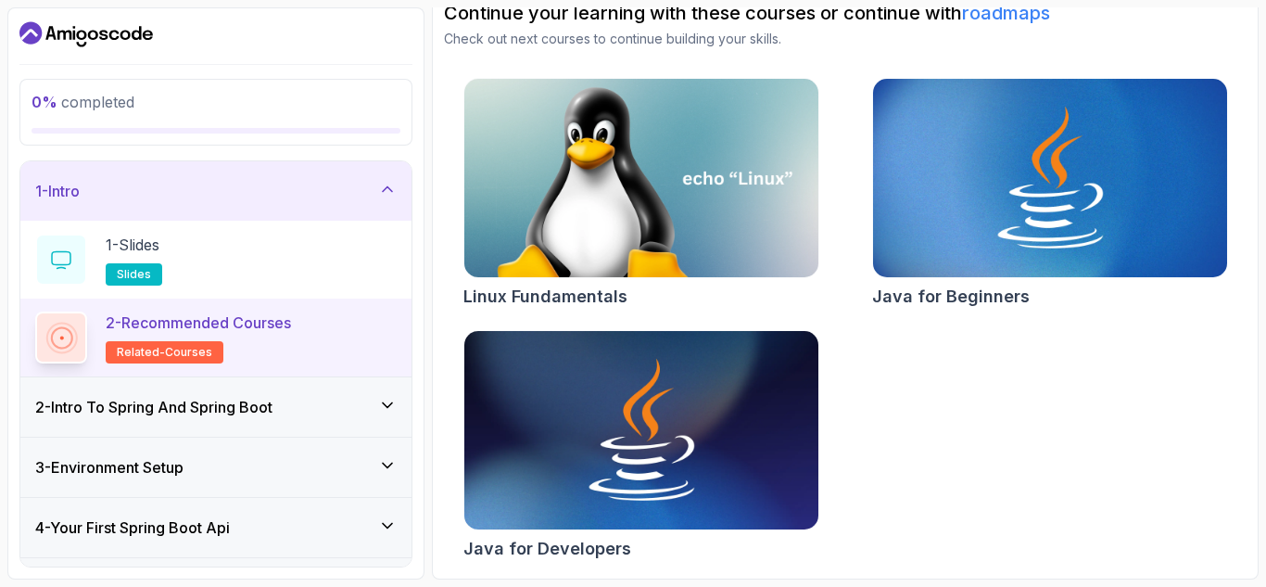
click at [196, 348] on span "related-courses" at bounding box center [164, 352] width 95 height 15
click at [232, 259] on div "1 - Slides slides" at bounding box center [215, 260] width 361 height 52
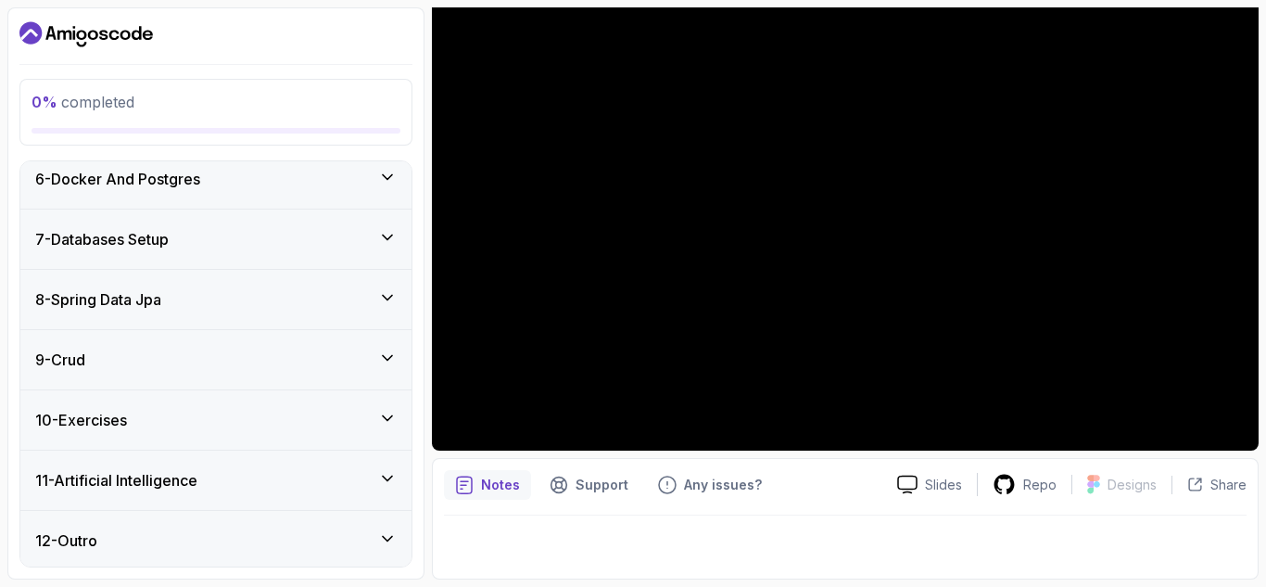
scroll to position [473, 0]
